Goal: Check status: Check status

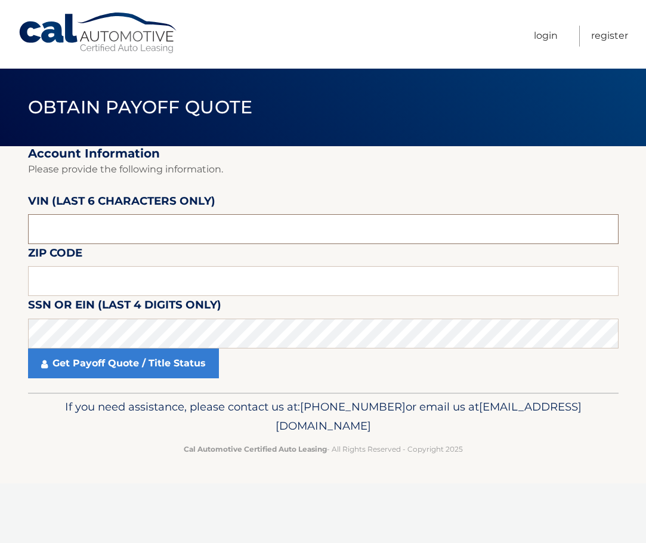
click at [71, 227] on input "text" at bounding box center [323, 229] width 590 height 30
paste input "282646"
type input "282646"
click at [56, 270] on input "text" at bounding box center [323, 281] width 590 height 30
type input "11784"
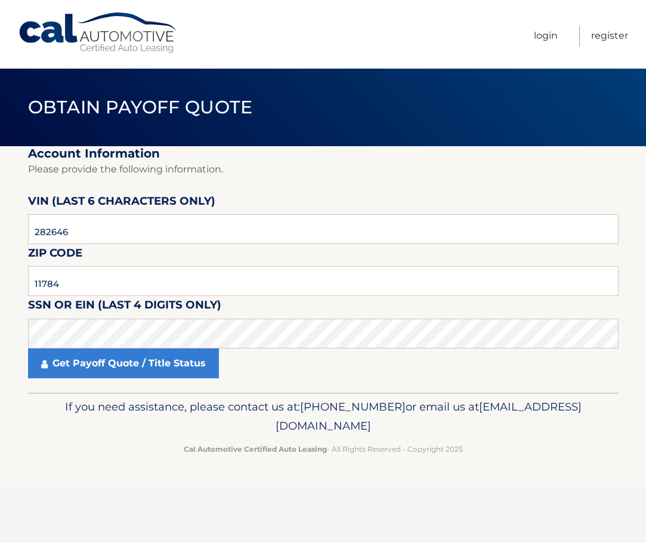
click at [224, 367] on div "Get Payoff Quote / Title Status" at bounding box center [323, 363] width 590 height 30
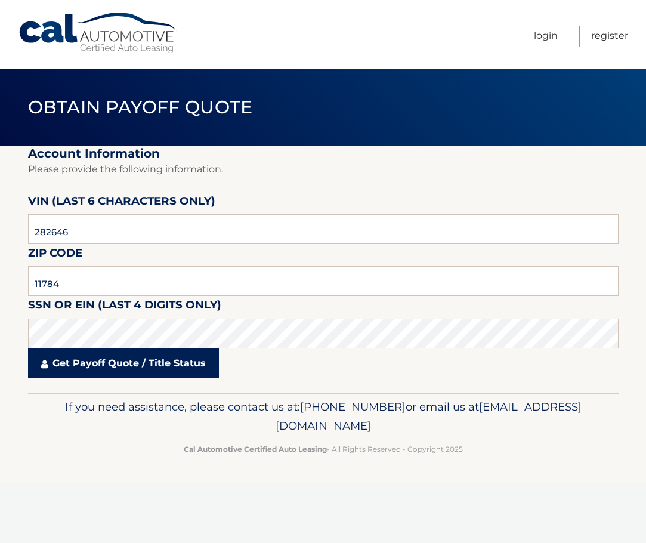
click at [162, 364] on link "Get Payoff Quote / Title Status" at bounding box center [123, 363] width 191 height 30
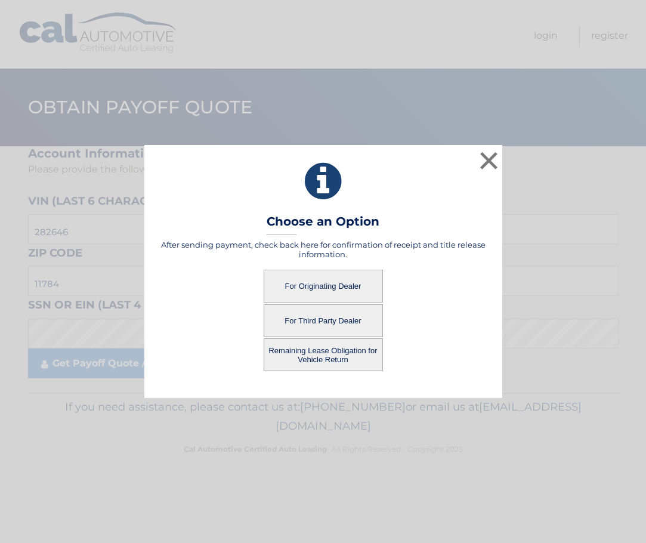
click at [317, 284] on button "For Originating Dealer" at bounding box center [323, 286] width 119 height 33
click at [344, 283] on button "For Originating Dealer" at bounding box center [323, 286] width 119 height 33
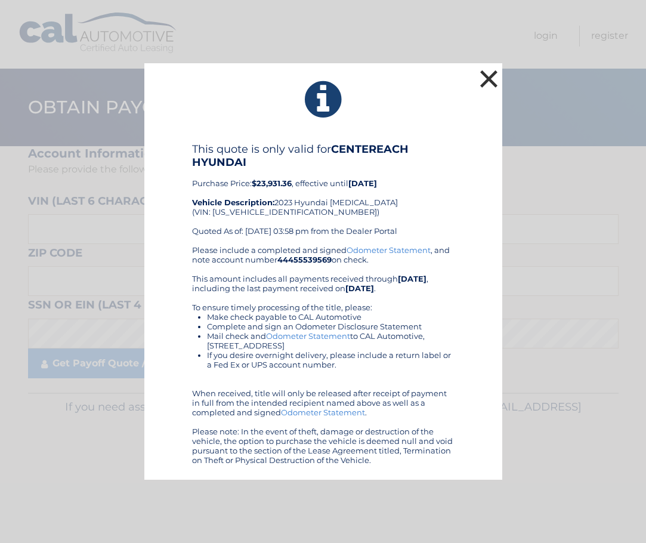
drag, startPoint x: 492, startPoint y: 73, endPoint x: 492, endPoint y: 61, distance: 11.9
click at [492, 73] on button "×" at bounding box center [489, 79] width 24 height 24
